Goal: Task Accomplishment & Management: Use online tool/utility

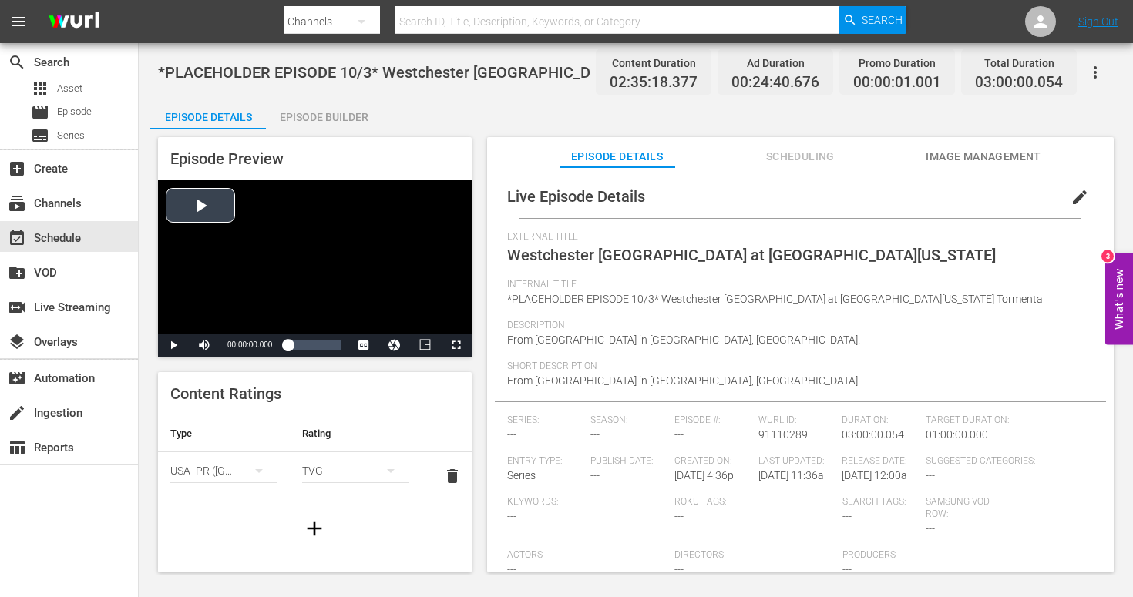
scroll to position [343, 0]
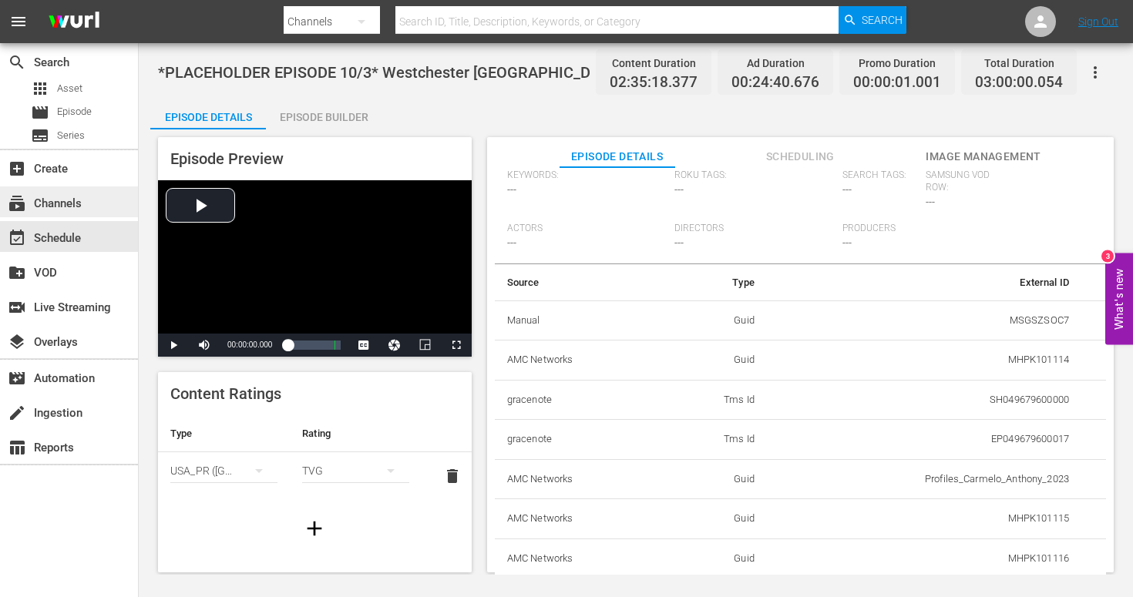
click at [65, 216] on div "subscriptions Channels" at bounding box center [69, 202] width 138 height 31
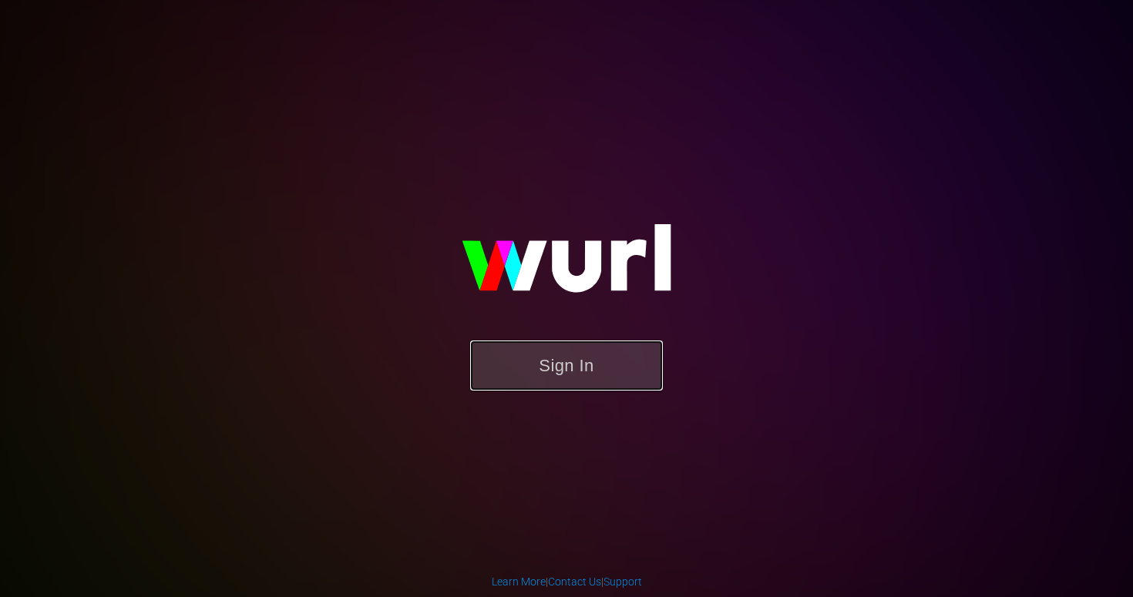
click at [633, 384] on button "Sign In" at bounding box center [566, 366] width 193 height 50
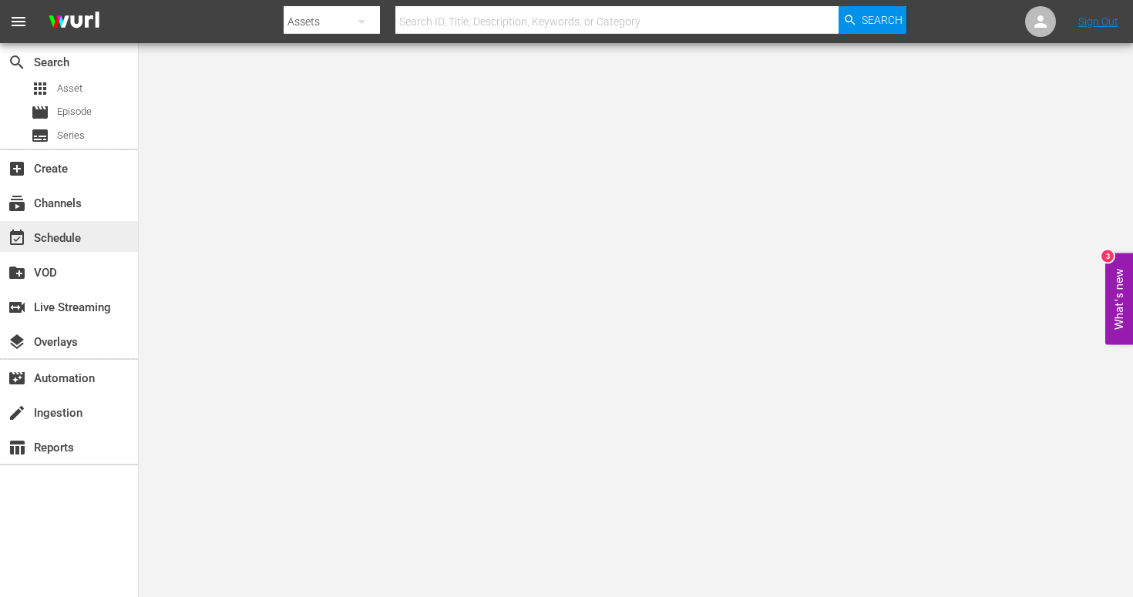
click at [86, 238] on div "event_available Schedule" at bounding box center [69, 236] width 138 height 31
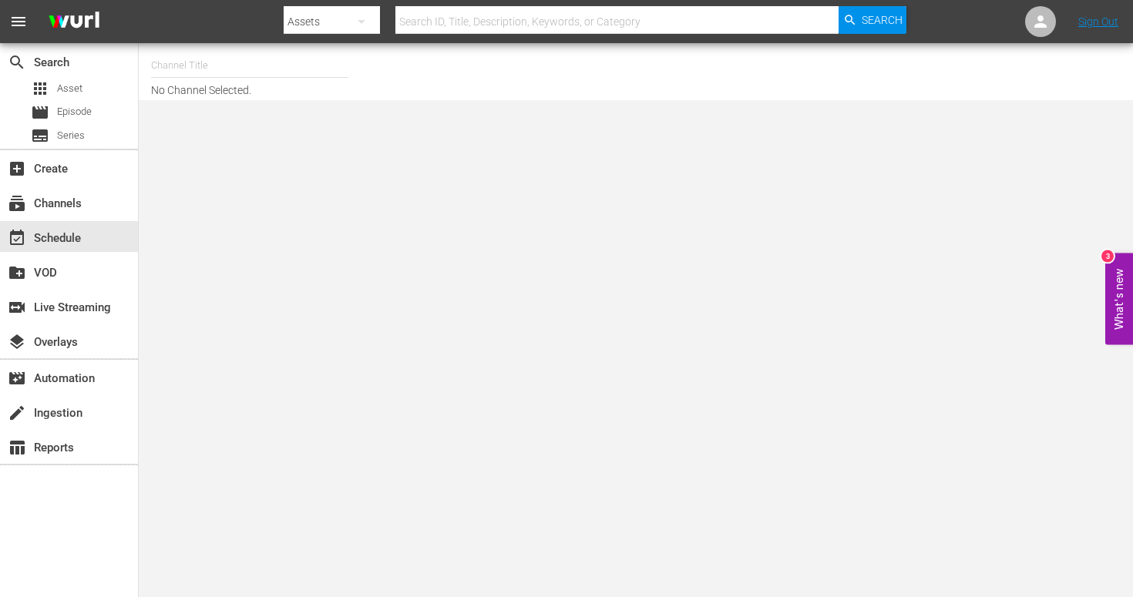
click at [247, 70] on input "text" at bounding box center [249, 65] width 197 height 37
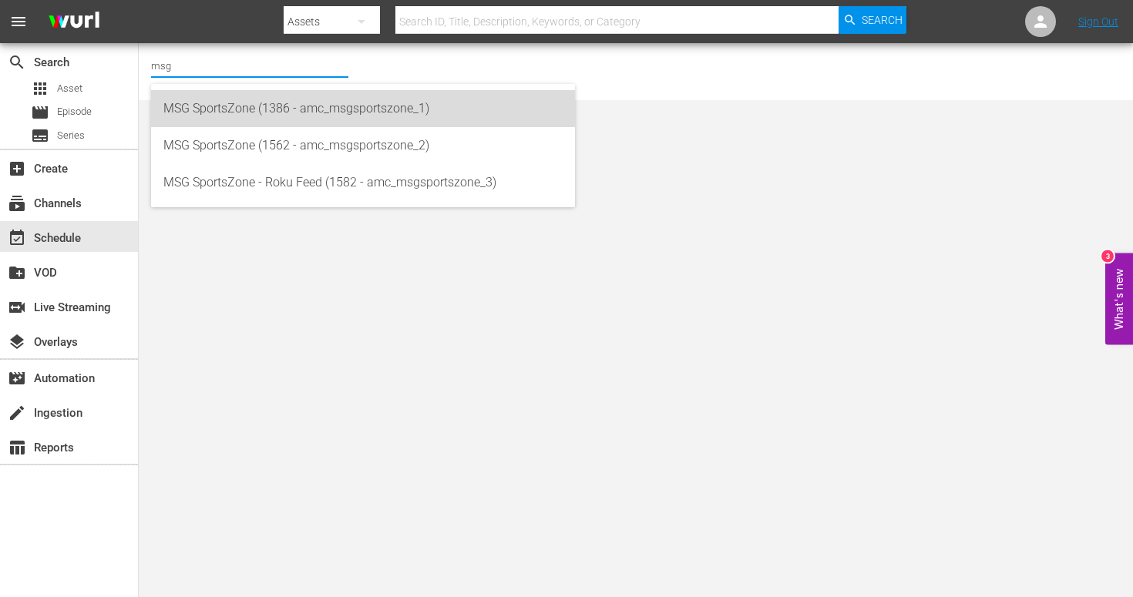
click at [217, 107] on div "MSG SportsZone (1386 - amc_msgsportszone_1)" at bounding box center [362, 108] width 399 height 37
type input "MSG SportsZone (1386 - amc_msgsportszone_1)"
